Goal: Find specific page/section: Find specific page/section

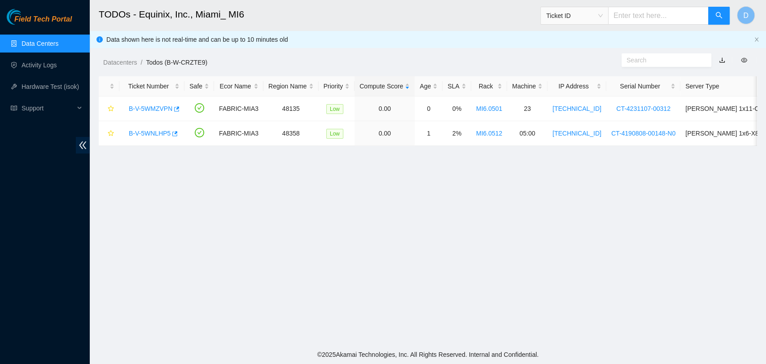
scroll to position [204, 0]
click at [49, 69] on link "Activity Logs" at bounding box center [39, 64] width 35 height 7
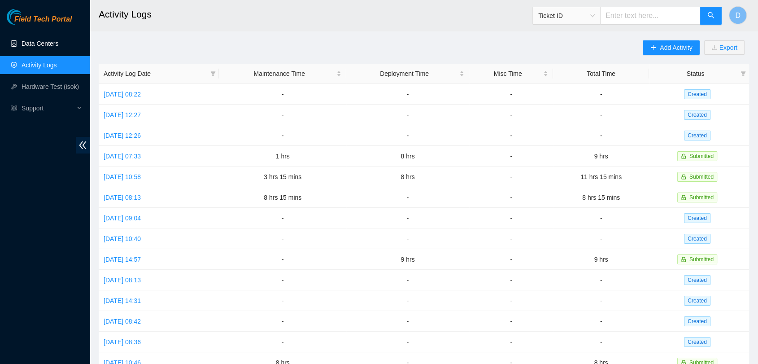
click at [48, 41] on link "Data Centers" at bounding box center [40, 43] width 37 height 7
